Goal: Task Accomplishment & Management: Complete application form

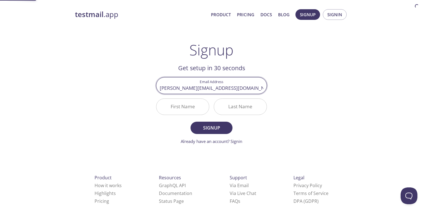
click at [194, 107] on input "First Name" at bounding box center [182, 107] width 53 height 16
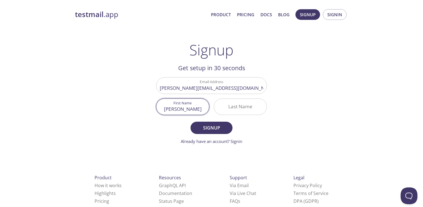
type input "[PERSON_NAME]"
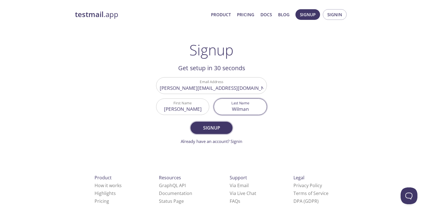
type input "Wilman"
click at [207, 125] on span "Signup" at bounding box center [212, 128] width 30 height 8
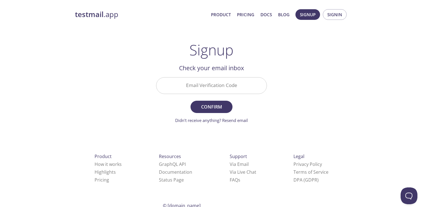
click at [217, 75] on div "Email Verification Code" at bounding box center [211, 85] width 115 height 21
click at [213, 85] on input "Email Verification Code" at bounding box center [211, 86] width 110 height 16
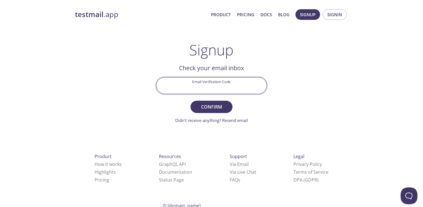
paste input "4A6QLD6"
type input "4A6QLD6"
click at [217, 111] on span "Confirm" at bounding box center [212, 107] width 30 height 8
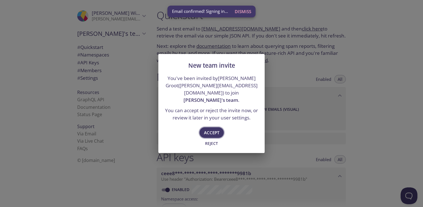
click at [217, 129] on span "Accept" at bounding box center [211, 132] width 15 height 7
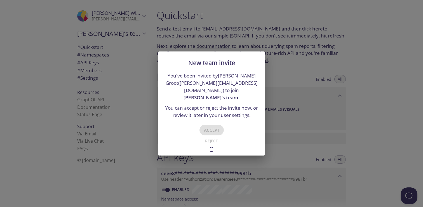
type input "[PERSON_NAME]'s team"
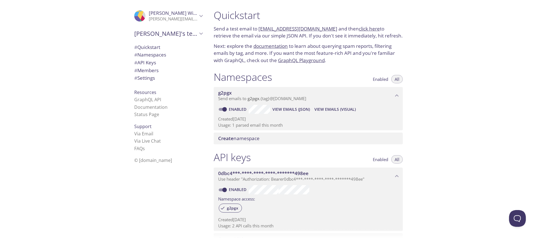
click at [361, 31] on link "click here" at bounding box center [369, 28] width 21 height 6
click at [254, 46] on link "documentation" at bounding box center [271, 46] width 34 height 6
click at [344, 43] on p "Next: explore the documentation to learn about querying spam reports, filtering…" at bounding box center [308, 54] width 189 height 22
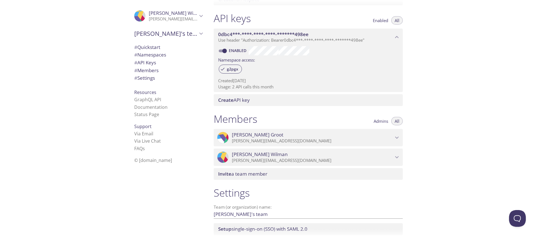
scroll to position [179, 0]
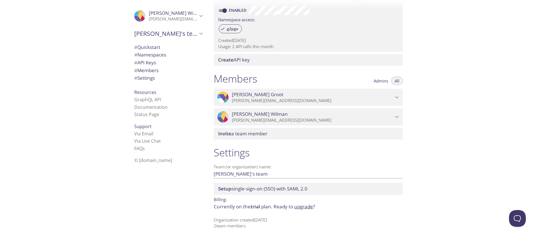
click at [251, 135] on span "Invite a team member" at bounding box center [242, 133] width 49 height 6
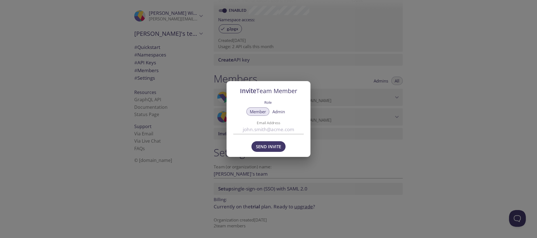
click at [267, 128] on input "Email Address" at bounding box center [268, 129] width 71 height 9
click at [277, 114] on button "Admin" at bounding box center [278, 111] width 19 height 8
click at [264, 127] on input "Email Address" at bounding box center [268, 129] width 71 height 9
type input "e"
type input "[EMAIL_ADDRESS][DOMAIN_NAME]"
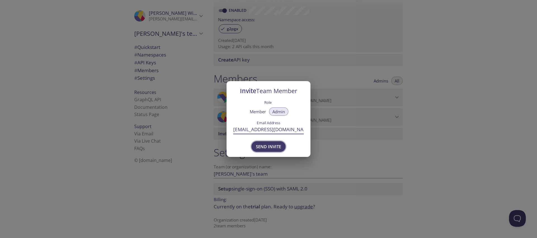
click at [266, 143] on span "Send Invite" at bounding box center [268, 146] width 25 height 7
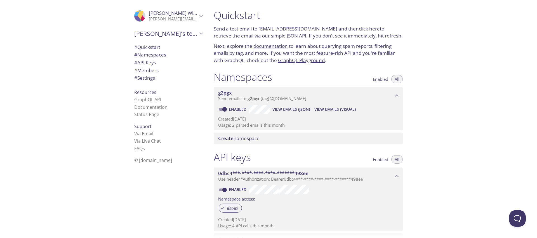
scroll to position [0, 0]
click at [332, 39] on p "Send a test email to [EMAIL_ADDRESS][DOMAIN_NAME] and then click here to retrie…" at bounding box center [308, 32] width 189 height 14
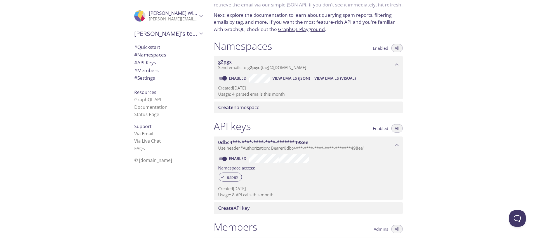
scroll to position [0, 0]
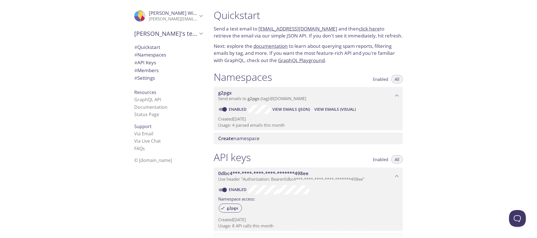
drag, startPoint x: 328, startPoint y: 29, endPoint x: 405, endPoint y: 1, distance: 82.1
click at [360, 27] on link "click here" at bounding box center [369, 28] width 21 height 6
click at [370, 27] on link "click here" at bounding box center [369, 28] width 21 height 6
click at [286, 109] on span "View Emails (JSON)" at bounding box center [292, 109] width 38 height 7
click at [362, 29] on link "click here" at bounding box center [369, 28] width 21 height 6
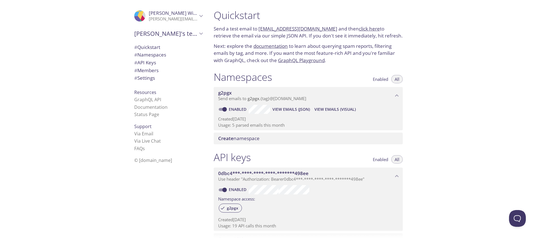
click at [350, 27] on p "Send a test email to [EMAIL_ADDRESS][DOMAIN_NAME] and then click here to retrie…" at bounding box center [308, 32] width 189 height 14
click at [359, 29] on link "click here" at bounding box center [369, 28] width 21 height 6
